Goal: Task Accomplishment & Management: Manage account settings

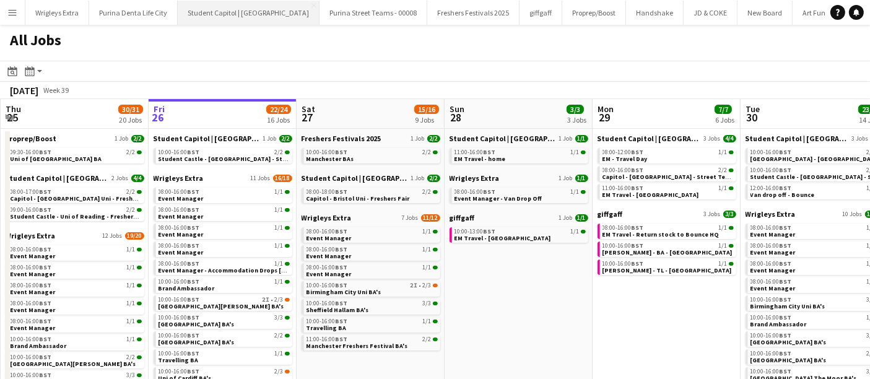
drag, startPoint x: 237, startPoint y: 13, endPoint x: 246, endPoint y: 21, distance: 12.3
click at [237, 13] on button "Student Capitol | Student Castle Close" at bounding box center [249, 13] width 142 height 24
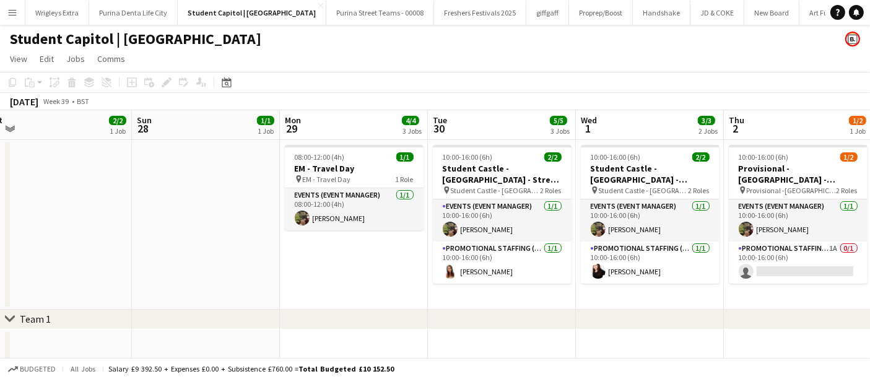
scroll to position [0, 480]
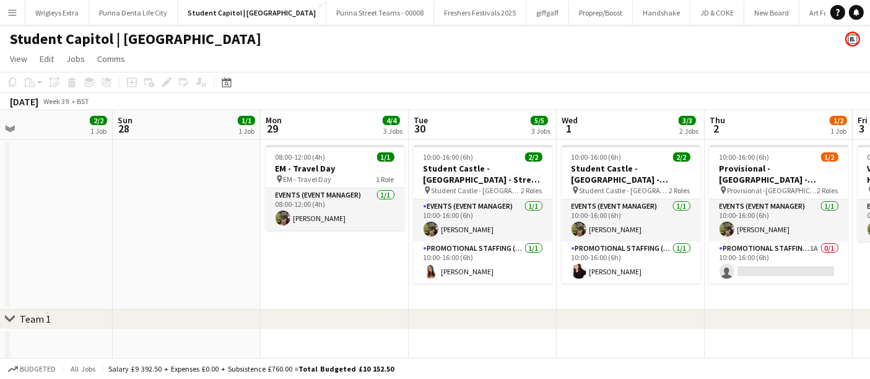
drag, startPoint x: 688, startPoint y: 294, endPoint x: 356, endPoint y: 289, distance: 332.1
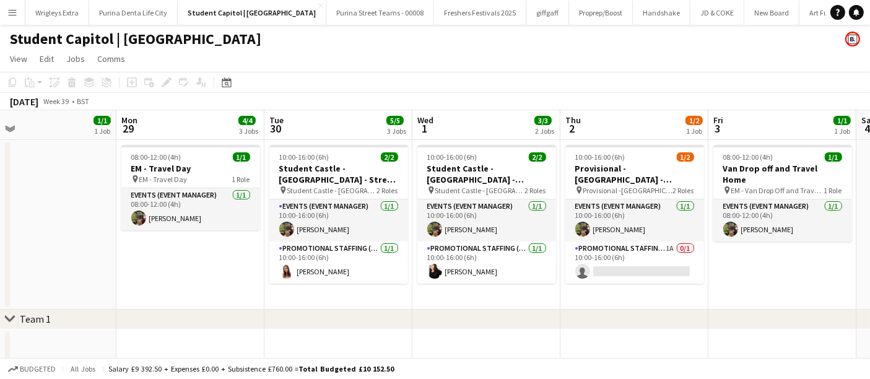
scroll to position [0, 492]
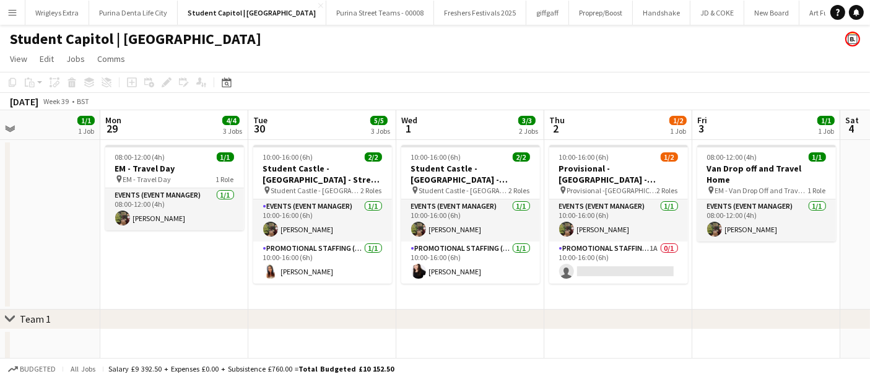
drag, startPoint x: 726, startPoint y: 299, endPoint x: 567, endPoint y: 300, distance: 158.6
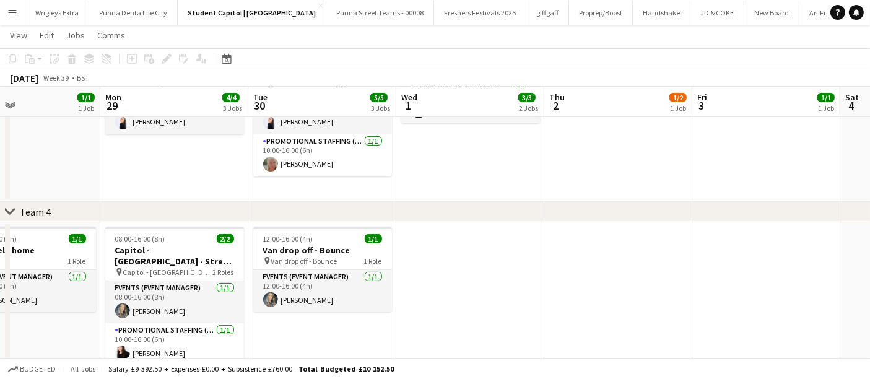
scroll to position [395, 0]
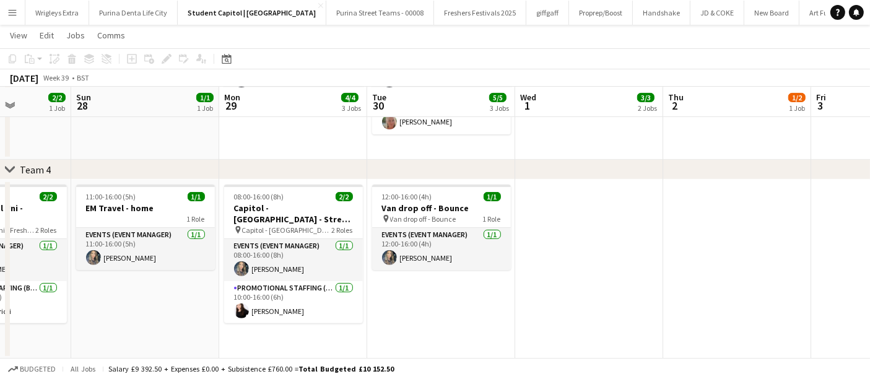
drag, startPoint x: 442, startPoint y: 236, endPoint x: 564, endPoint y: 226, distance: 122.5
click at [564, 226] on app-calendar-viewport "Thu 25 4/4 2 Jobs Fri 26 2/2 1 Job Sat 27 2/2 1 Job Sun 28 1/1 1 Job Mon 29 4/4…" at bounding box center [435, 7] width 870 height 706
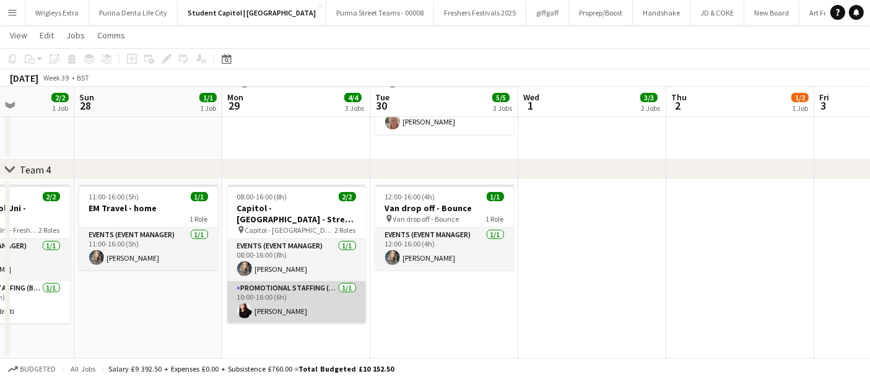
click at [320, 291] on app-card-role "Promotional Staffing (Brand Ambassadors) 1/1 10:00-16:00 (6h) Isa Morais" at bounding box center [296, 302] width 139 height 42
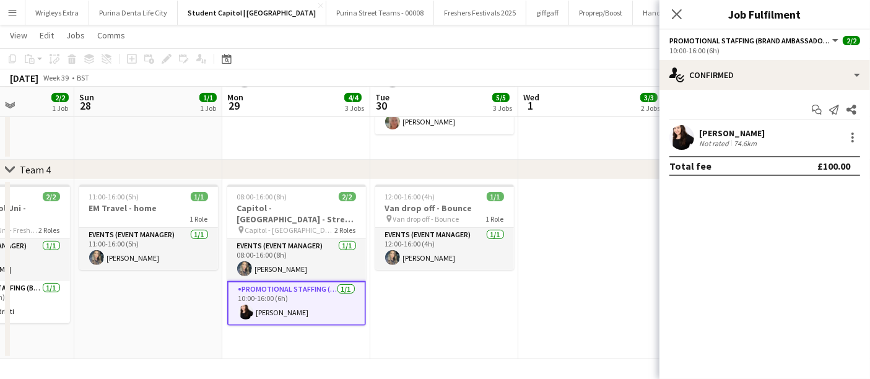
click at [676, 12] on icon at bounding box center [677, 14] width 10 height 10
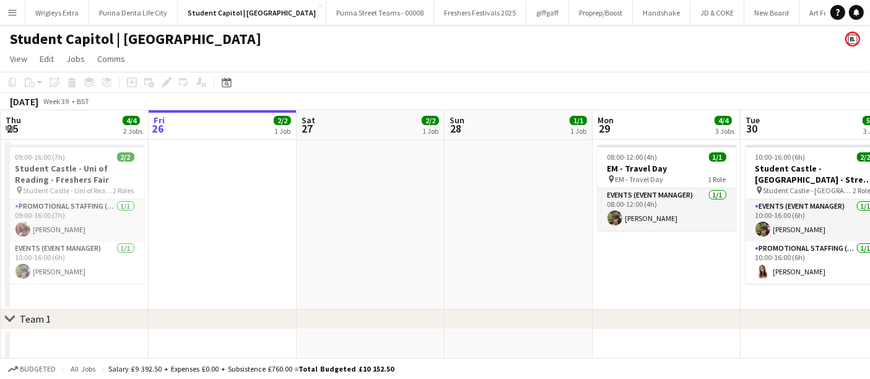
click at [10, 15] on app-icon "Menu" at bounding box center [12, 12] width 10 height 10
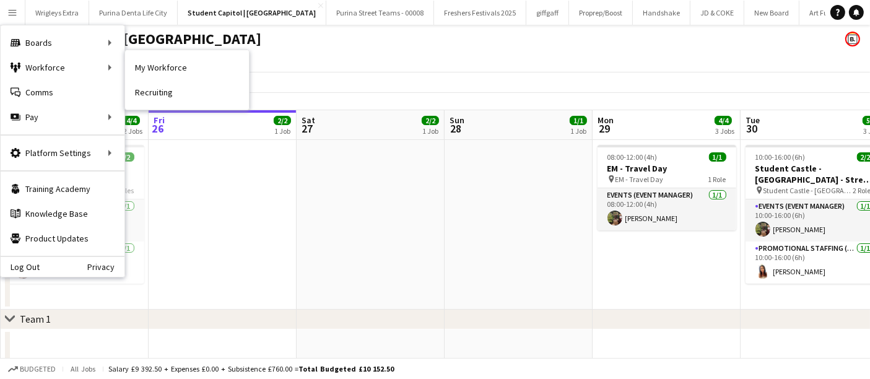
click at [173, 71] on link "My Workforce" at bounding box center [187, 67] width 124 height 25
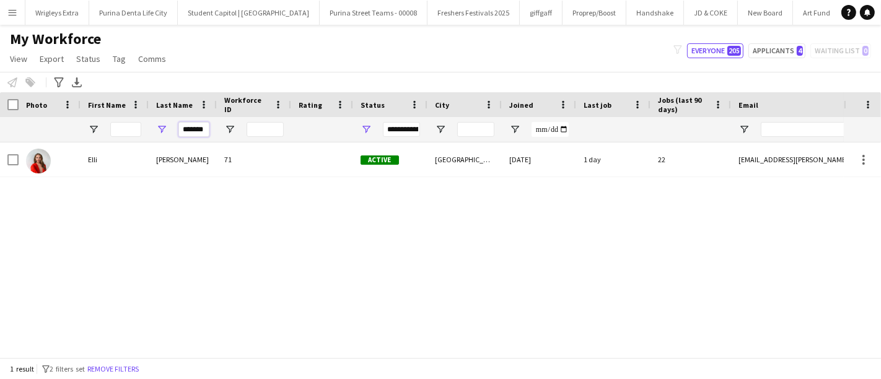
click at [203, 133] on input "*******" at bounding box center [193, 129] width 31 height 15
type input "********"
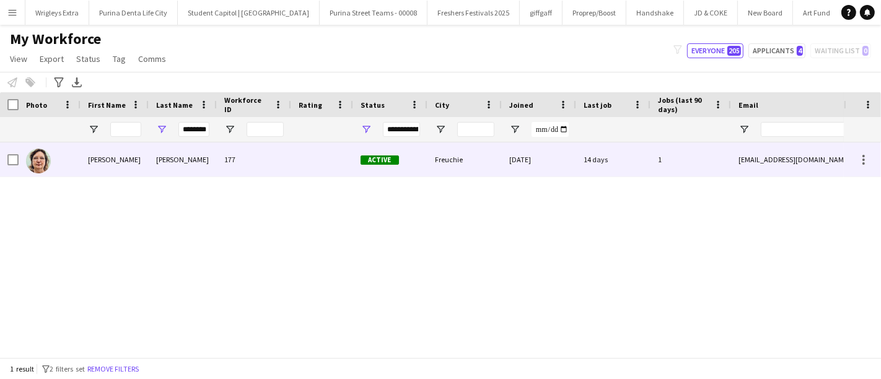
click at [125, 169] on div "[PERSON_NAME]" at bounding box center [115, 159] width 68 height 34
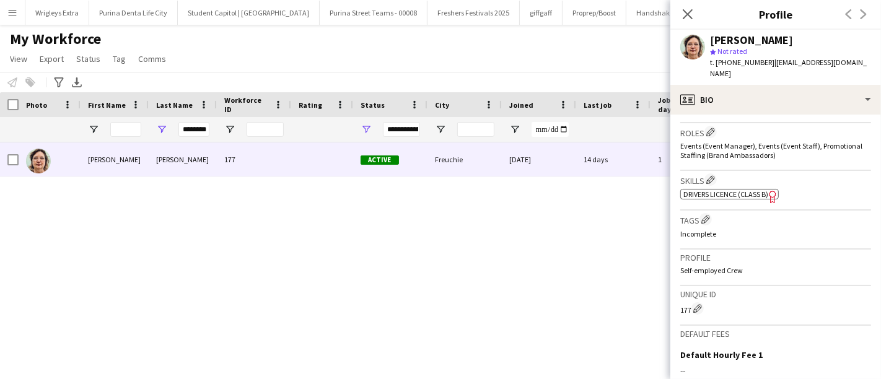
scroll to position [538, 0]
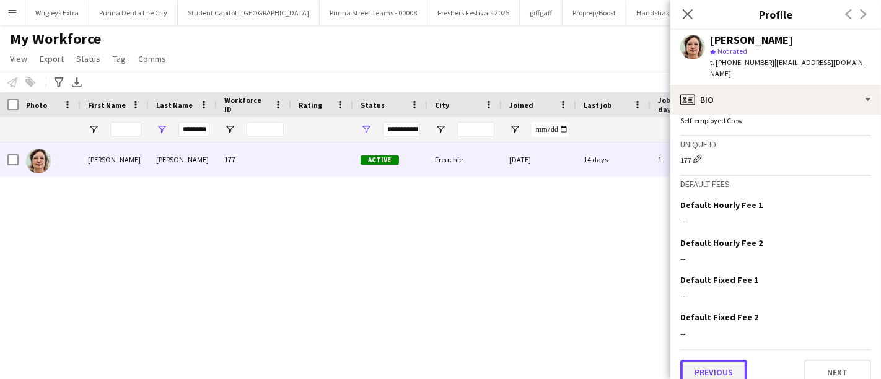
click at [727, 360] on button "Previous" at bounding box center [713, 372] width 67 height 25
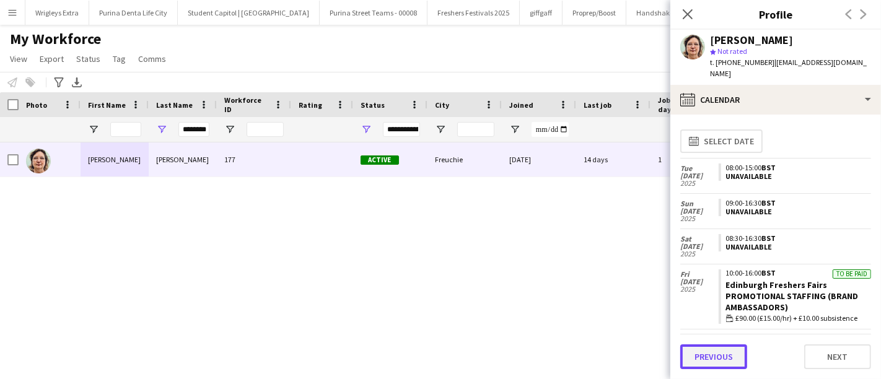
click at [725, 358] on button "Previous" at bounding box center [713, 356] width 67 height 25
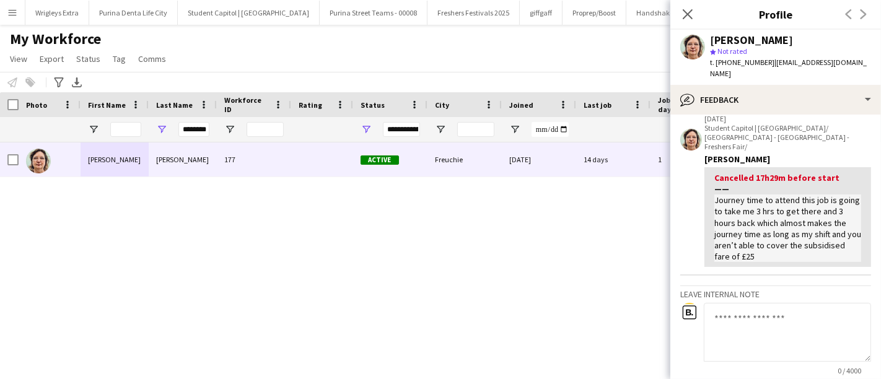
scroll to position [0, 0]
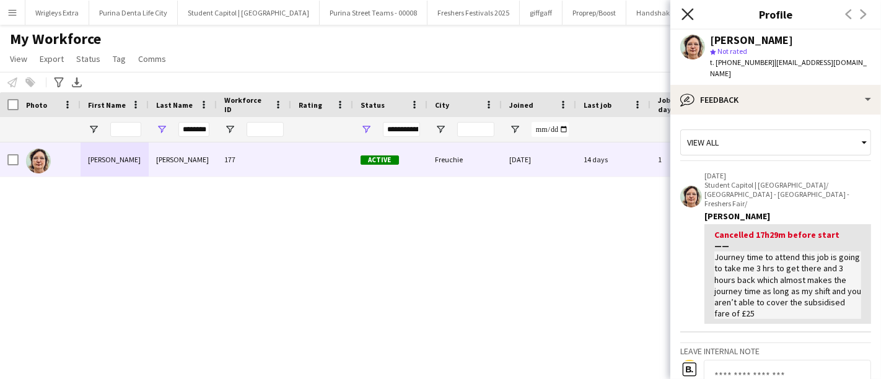
click at [688, 19] on icon "Close pop-in" at bounding box center [688, 14] width 12 height 12
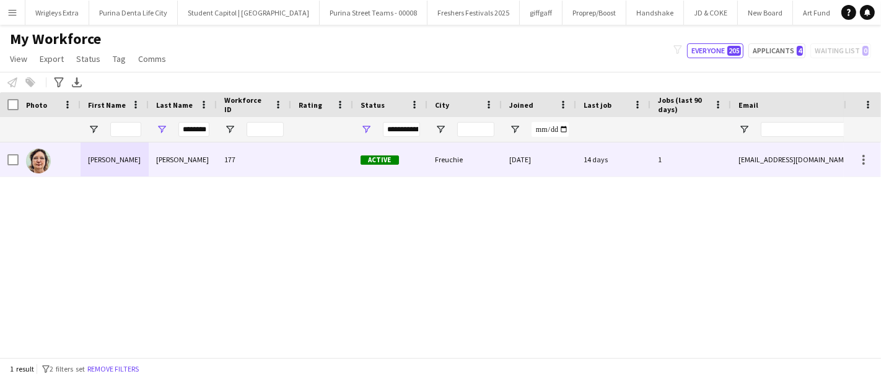
click at [110, 165] on div "[PERSON_NAME]" at bounding box center [115, 159] width 68 height 34
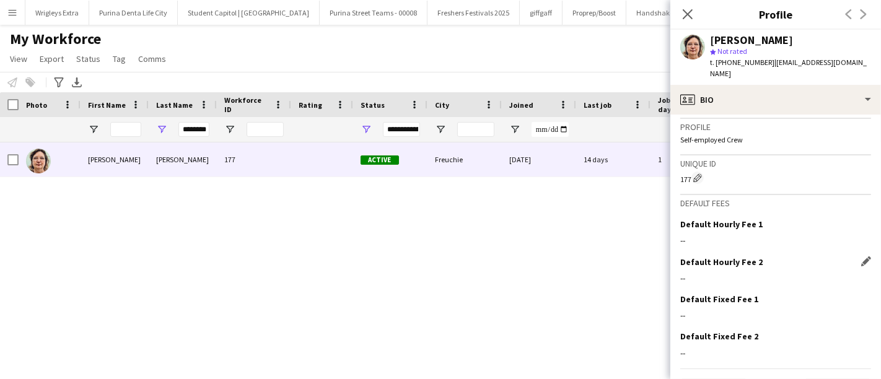
scroll to position [538, 0]
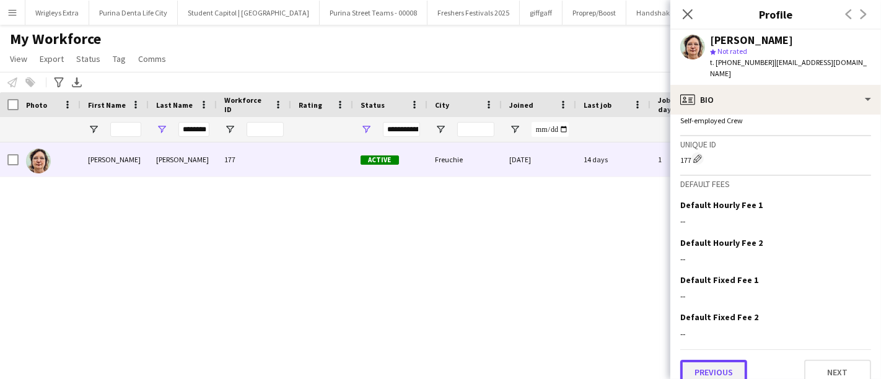
click at [695, 364] on button "Previous" at bounding box center [713, 372] width 67 height 25
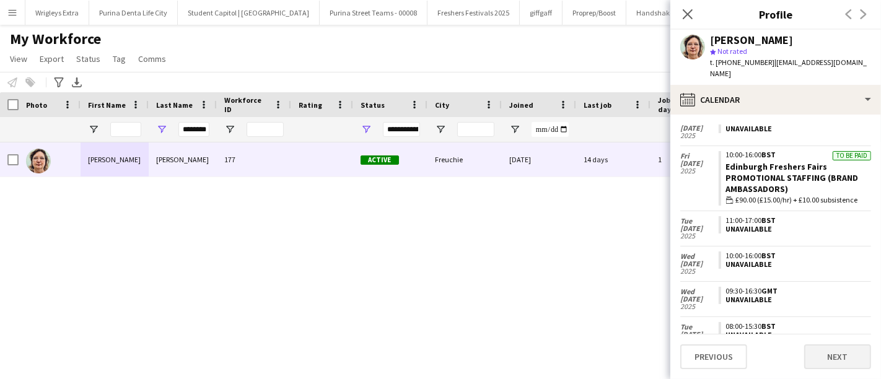
scroll to position [138, 0]
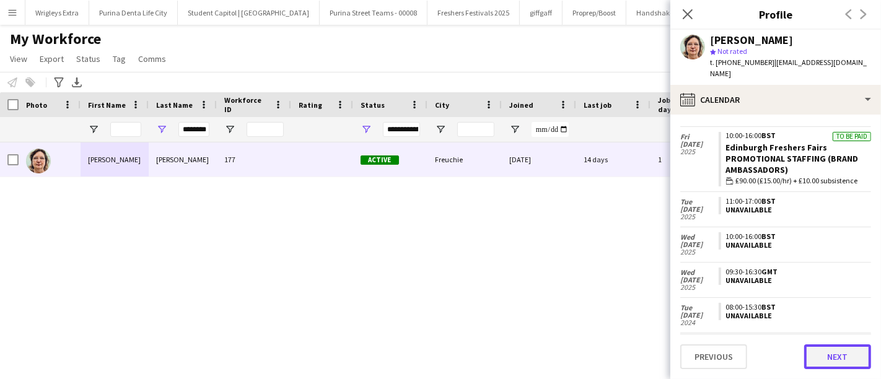
click at [856, 356] on button "Next" at bounding box center [837, 356] width 67 height 25
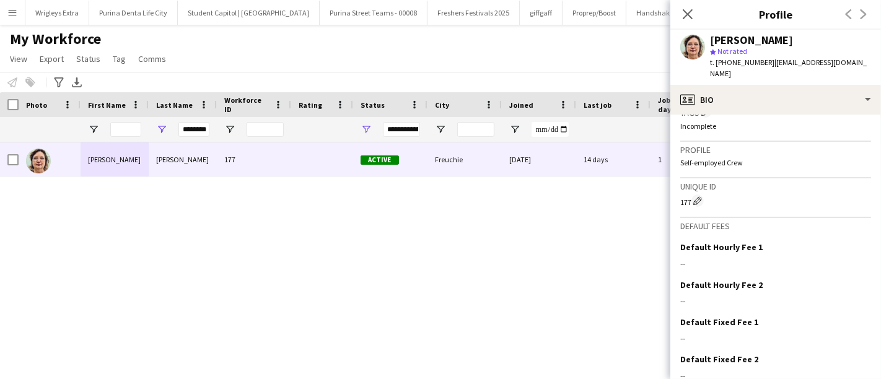
scroll to position [538, 0]
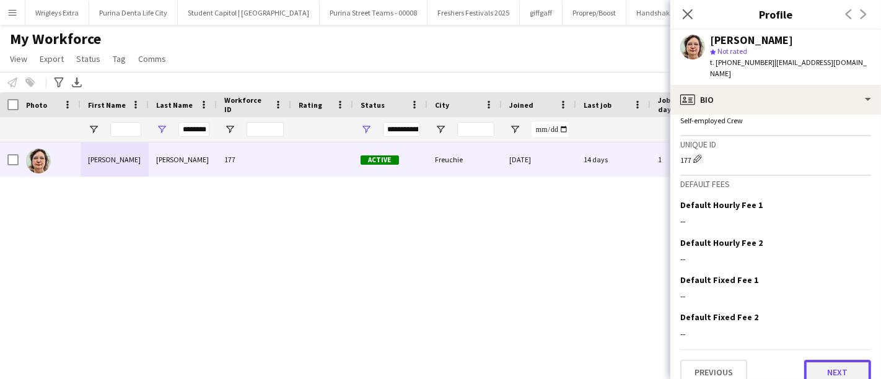
click at [837, 360] on button "Next" at bounding box center [837, 372] width 67 height 25
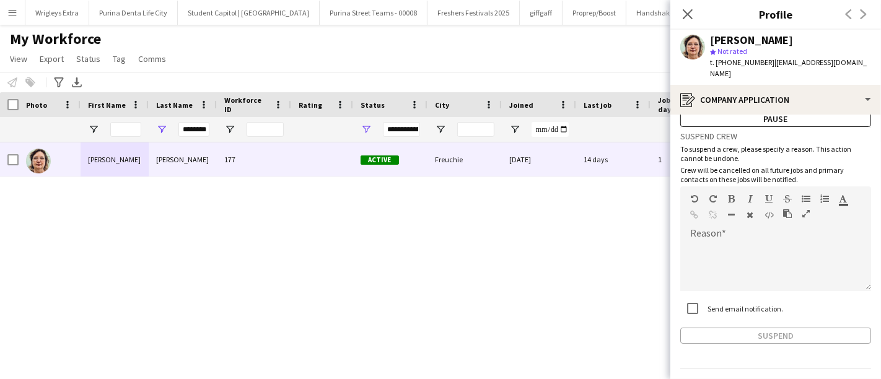
scroll to position [63, 0]
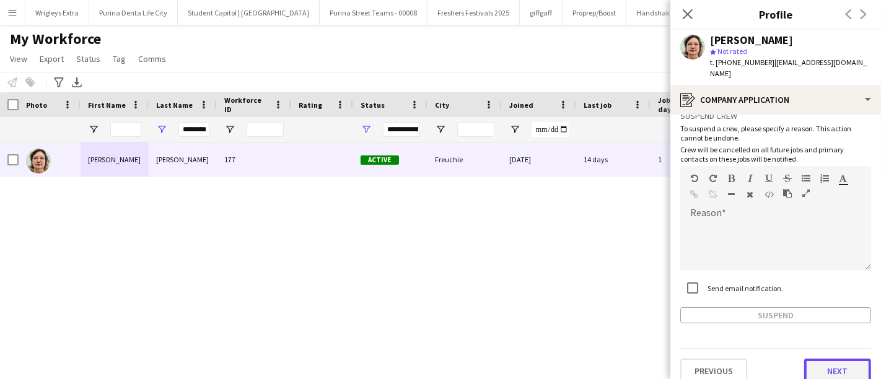
click at [821, 359] on button "Next" at bounding box center [837, 371] width 67 height 25
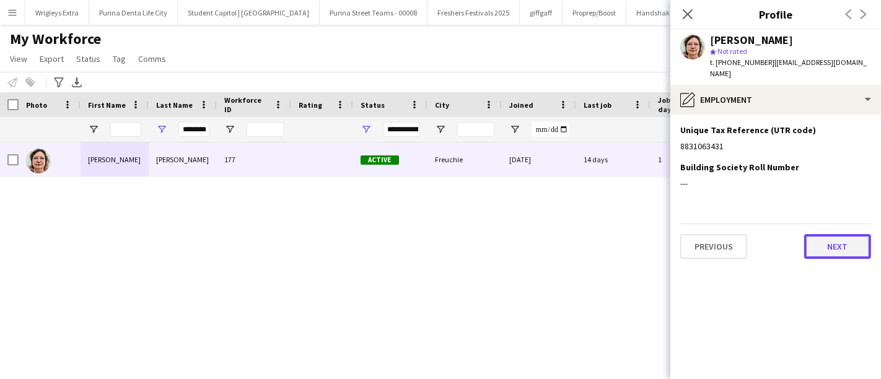
click at [843, 236] on button "Next" at bounding box center [837, 246] width 67 height 25
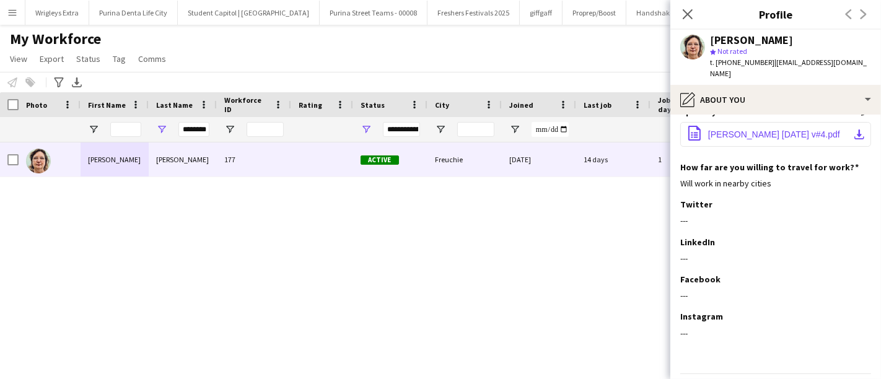
scroll to position [116, 0]
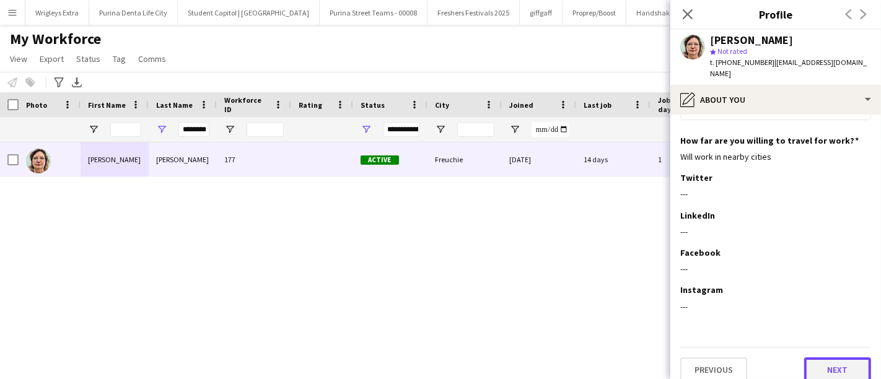
click at [819, 364] on button "Next" at bounding box center [837, 369] width 67 height 25
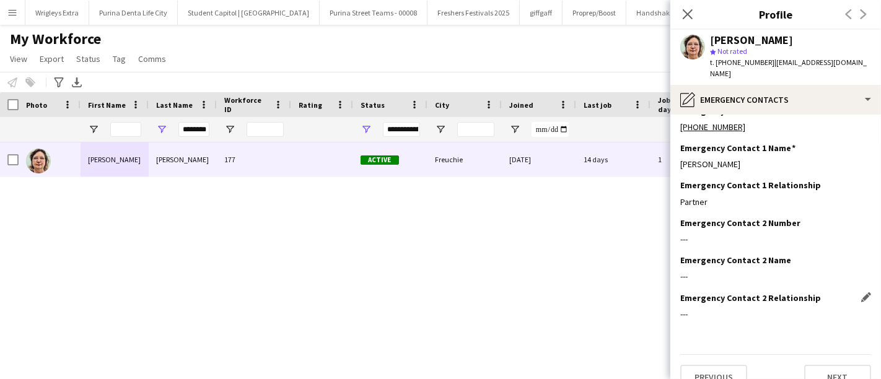
scroll to position [27, 0]
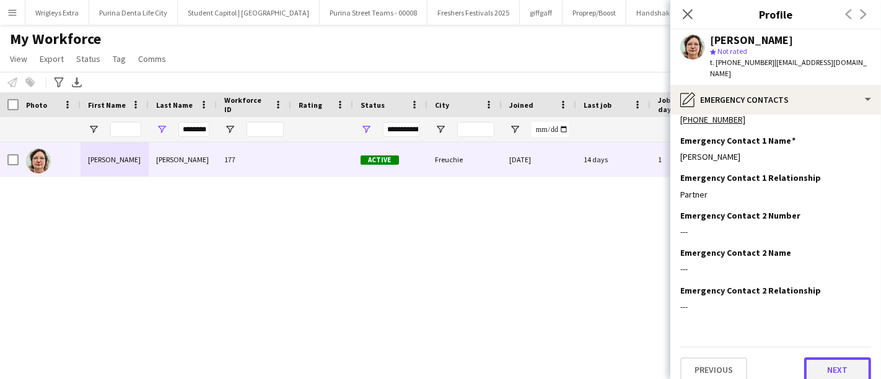
click at [817, 366] on button "Next" at bounding box center [837, 369] width 67 height 25
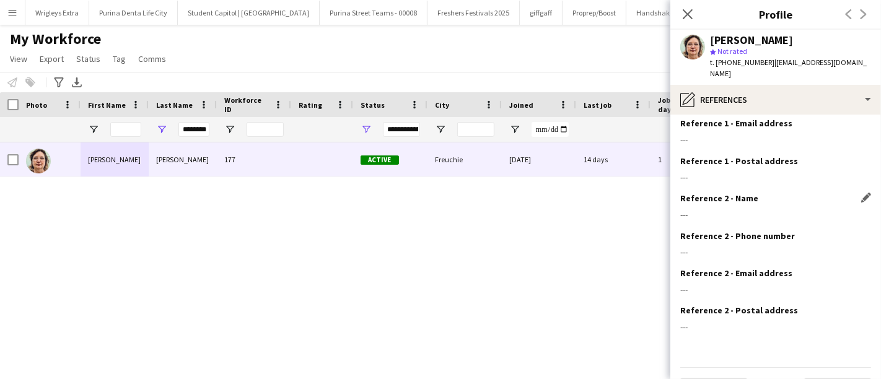
scroll to position [102, 0]
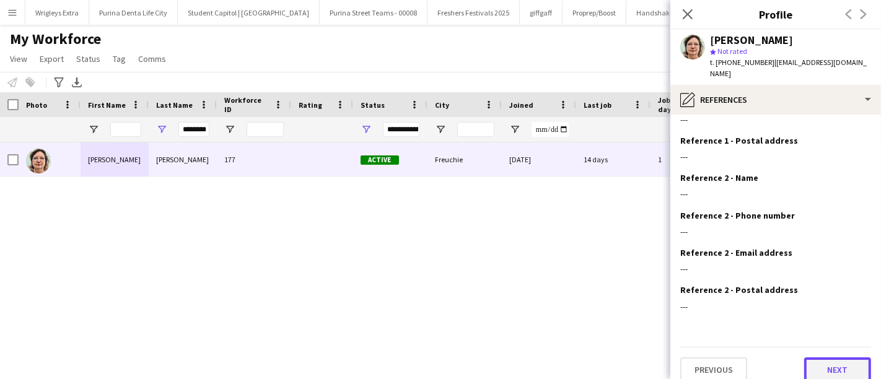
click at [833, 362] on button "Next" at bounding box center [837, 369] width 67 height 25
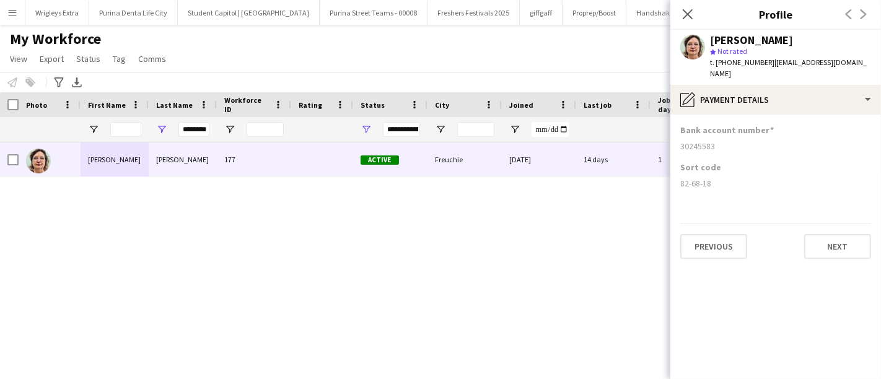
scroll to position [0, 0]
